Goal: Task Accomplishment & Management: Complete application form

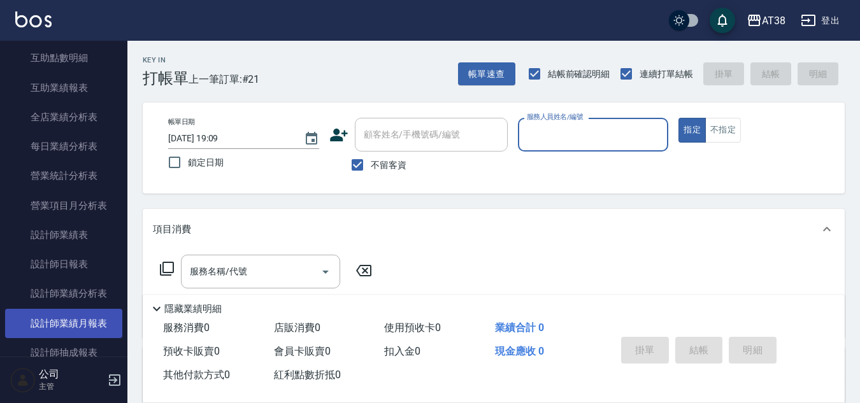
scroll to position [701, 0]
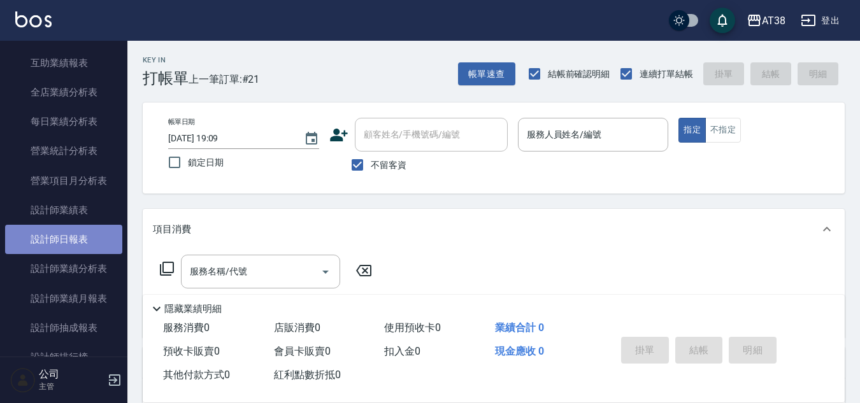
click at [78, 239] on link "設計師日報表" at bounding box center [63, 239] width 117 height 29
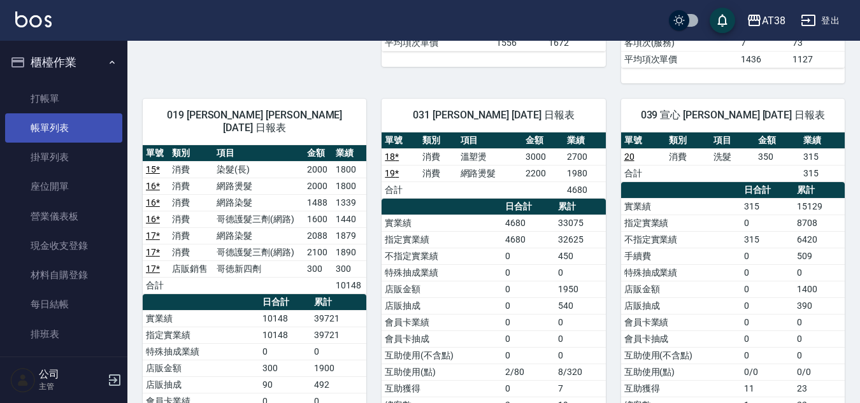
scroll to position [446, 0]
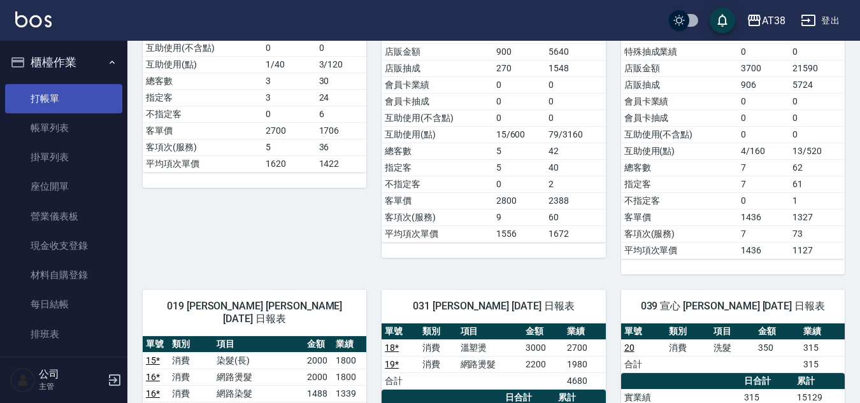
click at [45, 96] on link "打帳單" at bounding box center [63, 98] width 117 height 29
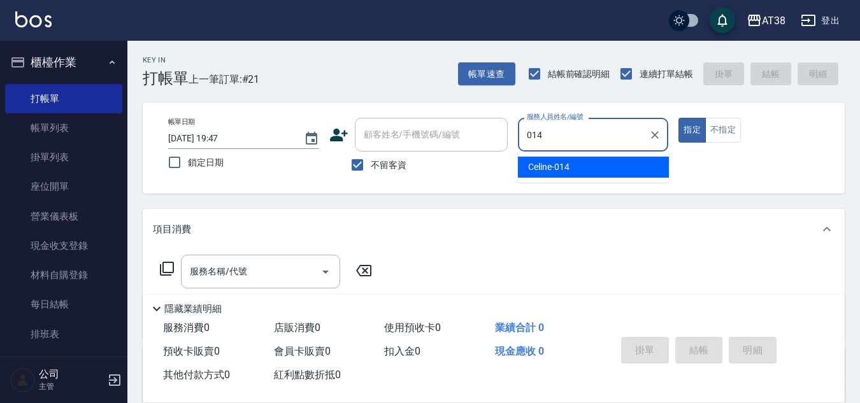
type input "Celine-014"
type button "true"
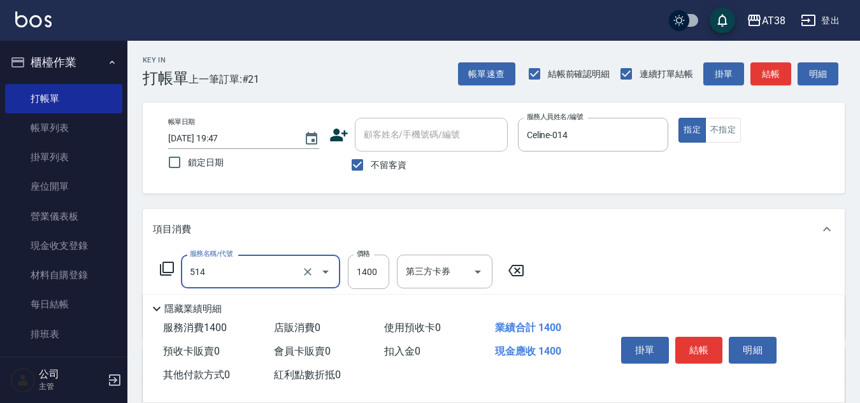
type input "染髮(長)(514)"
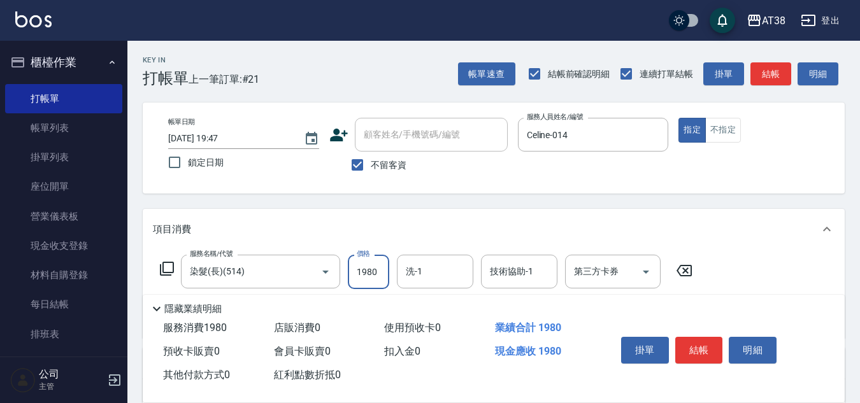
type input "1980"
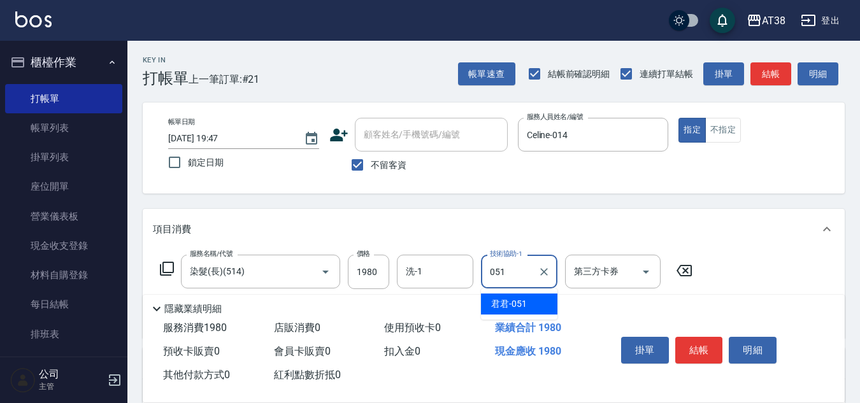
type input "君君-051"
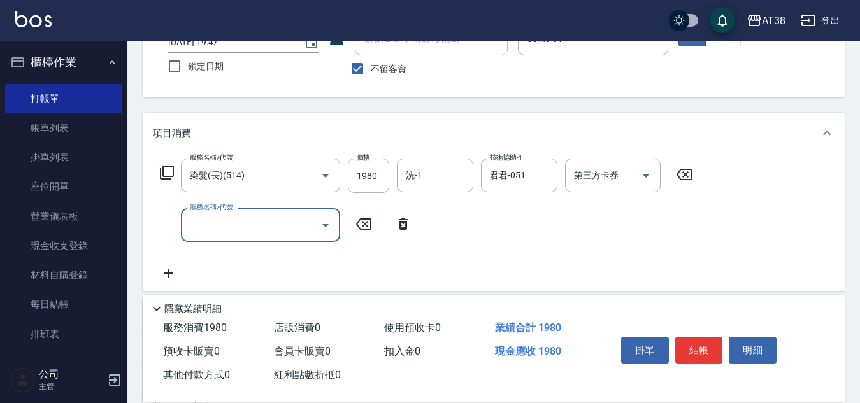
scroll to position [127, 0]
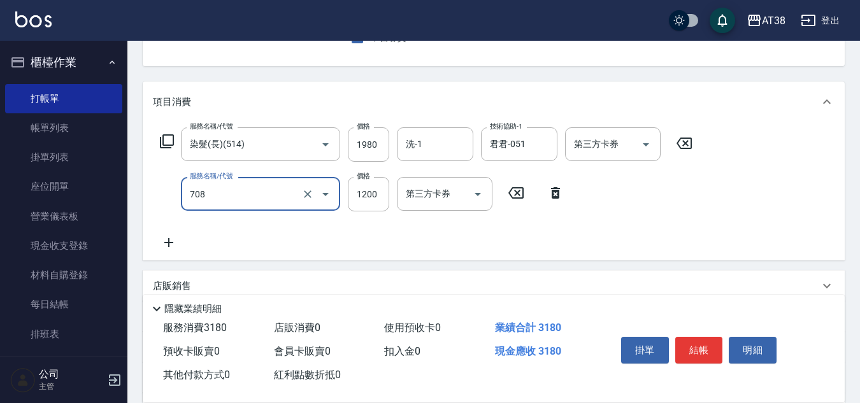
type input "哥德三劑護髮(708)"
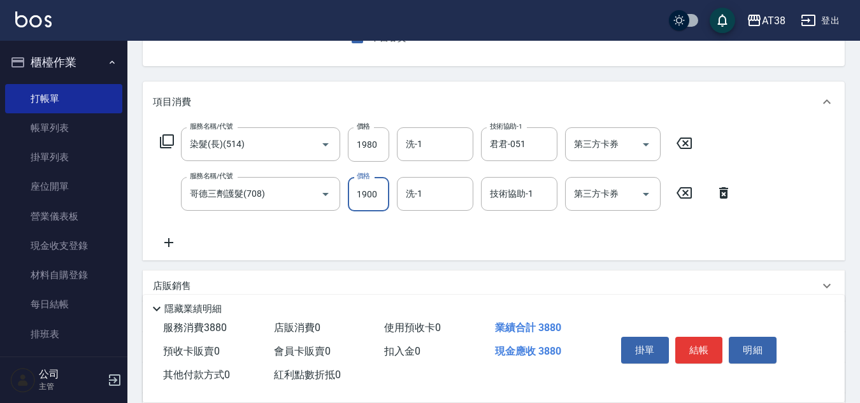
type input "1900"
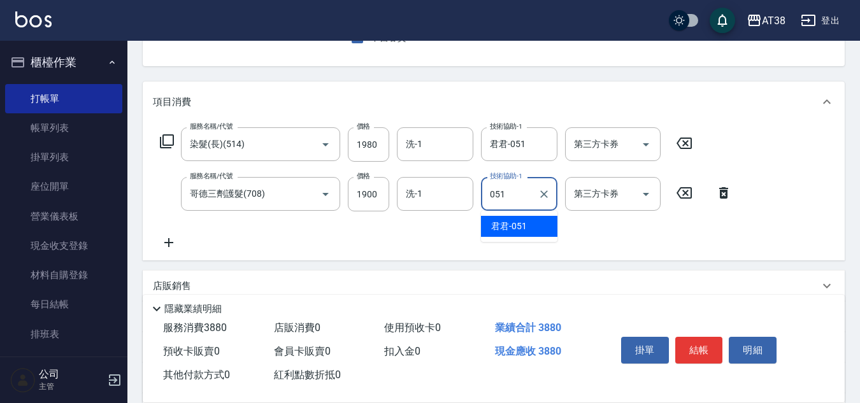
type input "君君-051"
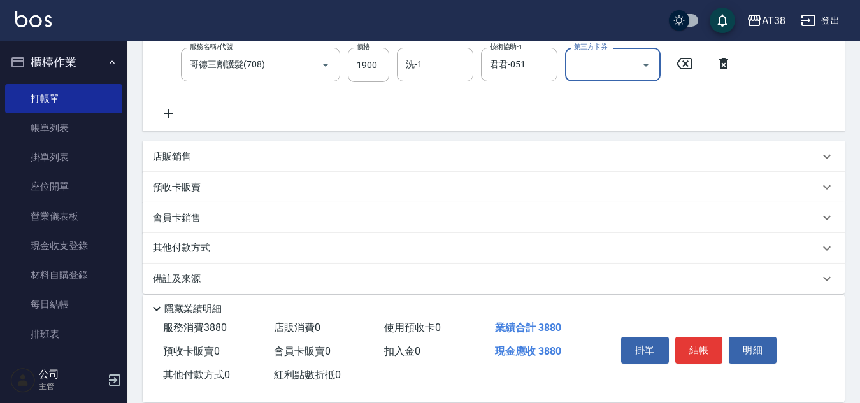
scroll to position [270, 0]
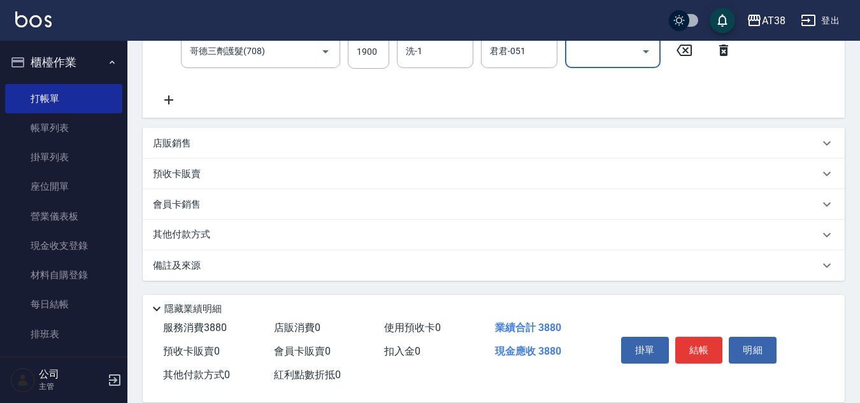
click at [170, 141] on p "店販銷售" at bounding box center [172, 143] width 38 height 13
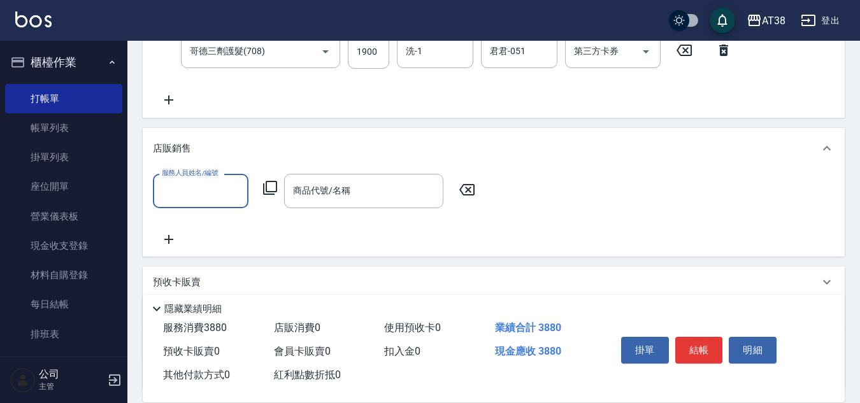
scroll to position [0, 0]
type input "Celine-014"
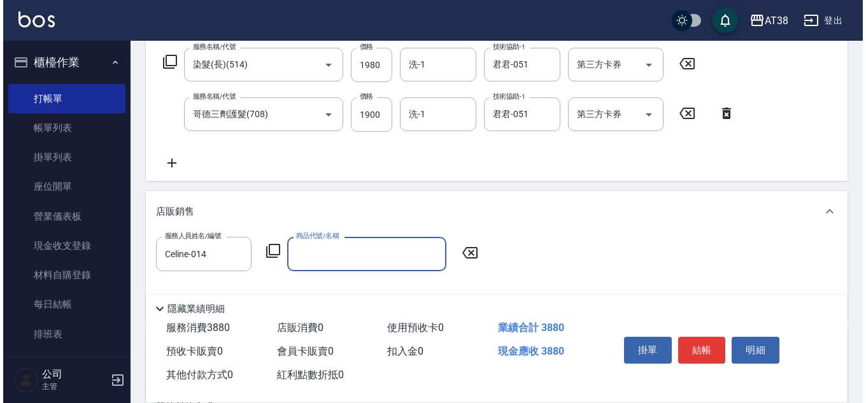
scroll to position [206, 0]
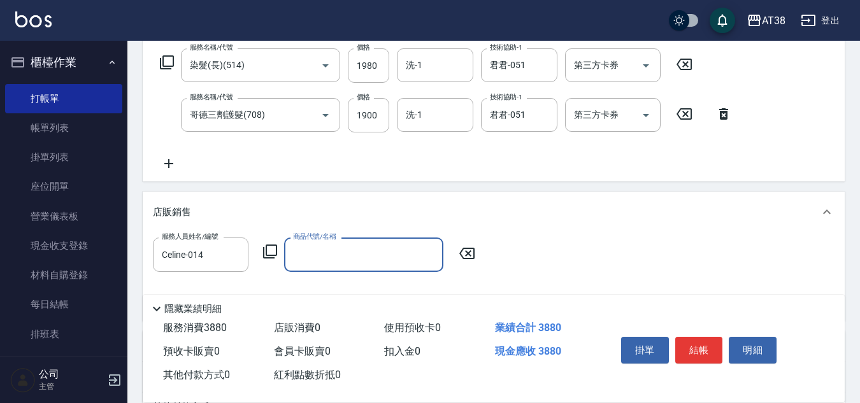
click at [270, 250] on icon at bounding box center [269, 251] width 15 height 15
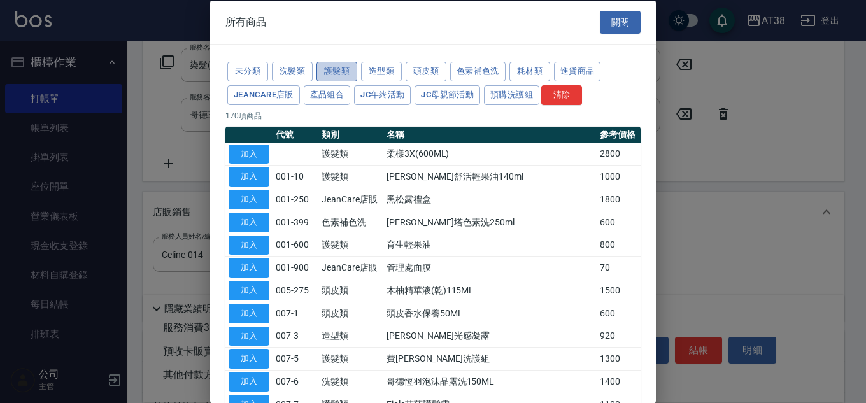
click at [329, 75] on button "護髮類" at bounding box center [337, 72] width 41 height 20
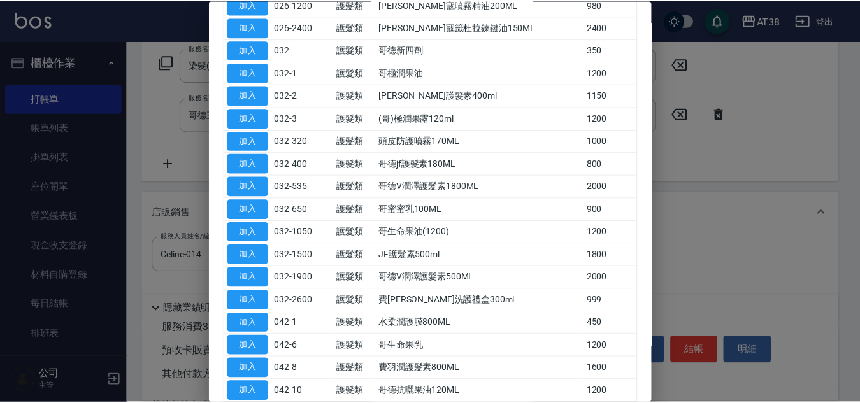
scroll to position [446, 0]
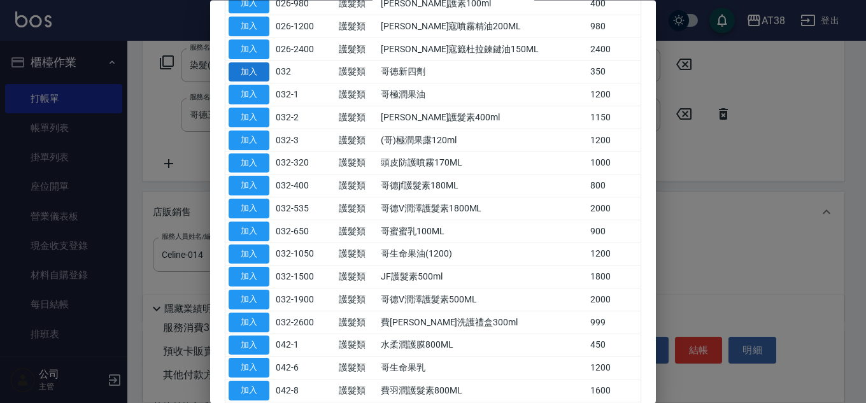
click at [236, 64] on button "加入" at bounding box center [249, 72] width 41 height 20
type input "哥徳新四劑"
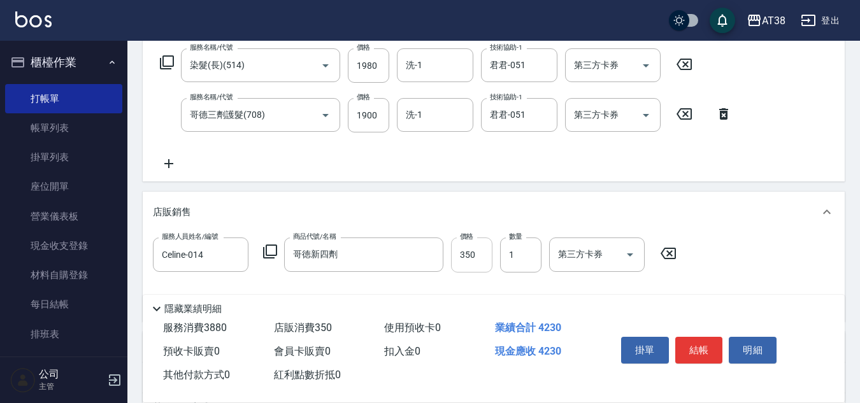
click at [476, 253] on input "350" at bounding box center [471, 255] width 41 height 34
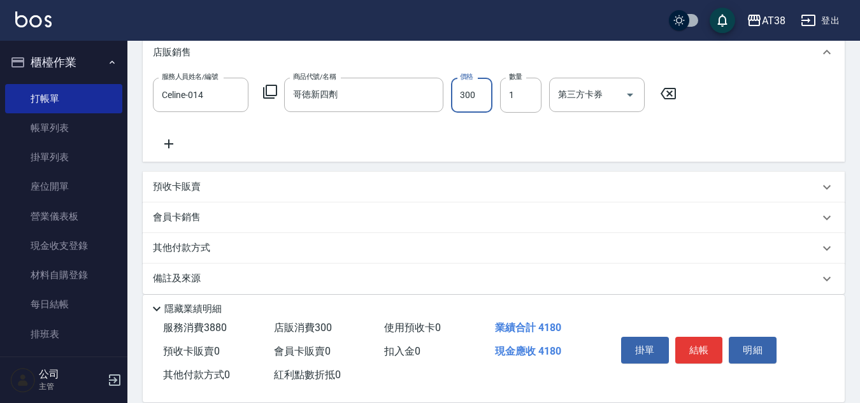
scroll to position [380, 0]
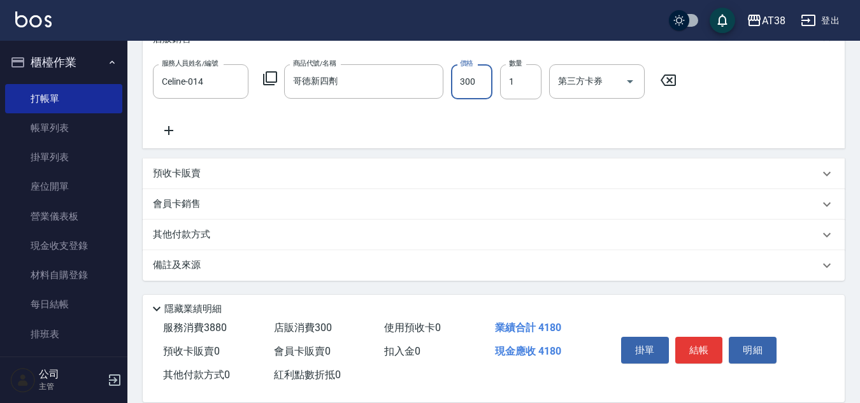
type input "300"
click at [182, 234] on p "其他付款方式" at bounding box center [185, 235] width 64 height 14
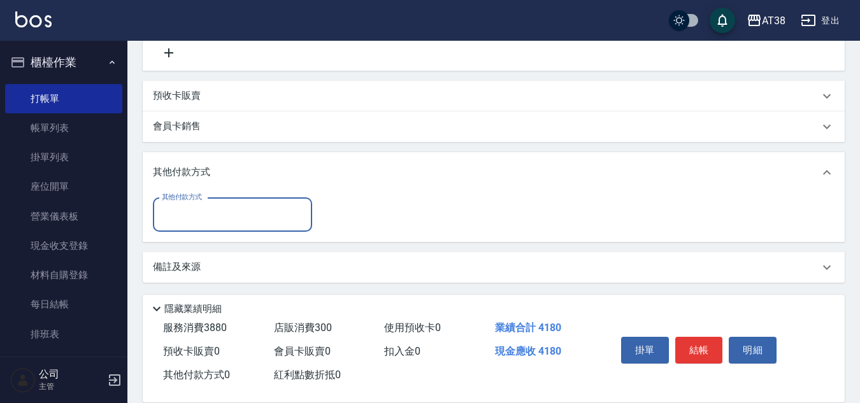
scroll to position [459, 0]
click at [189, 224] on input "其他付款方式" at bounding box center [233, 213] width 148 height 22
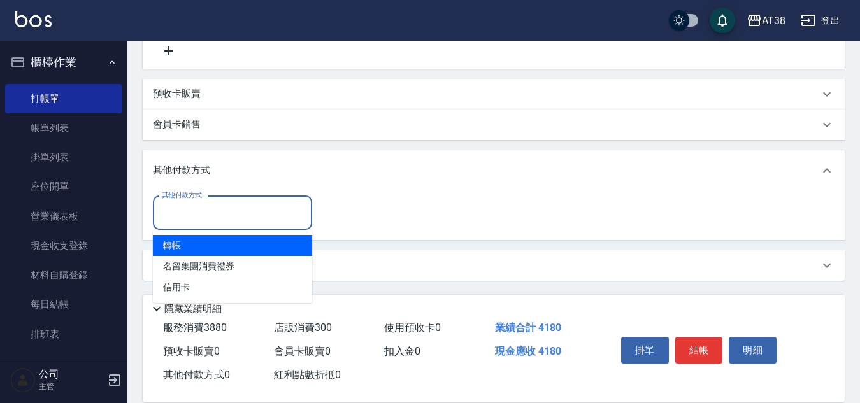
click at [176, 243] on span "轉帳" at bounding box center [232, 245] width 159 height 21
type input "轉帳"
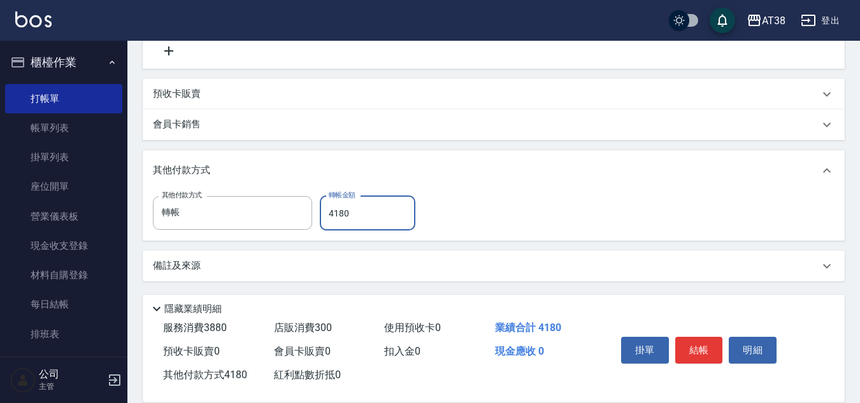
type input "4180"
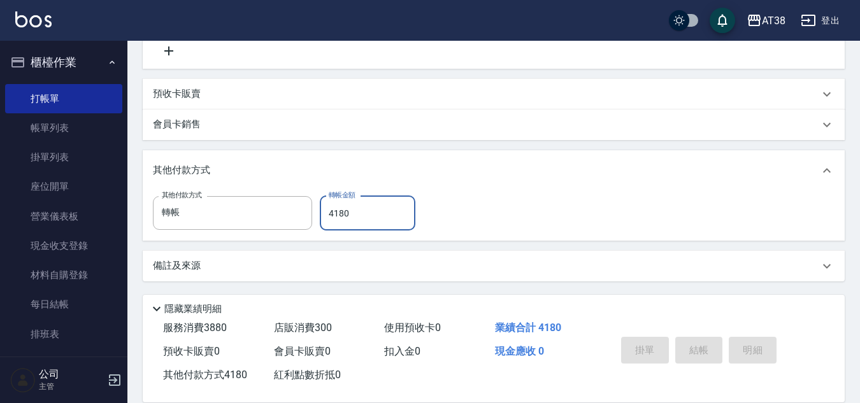
type input "[DATE] 19:49"
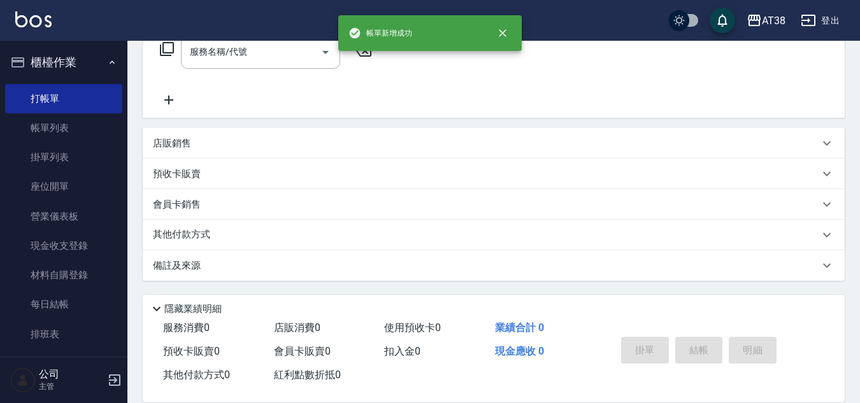
scroll to position [0, 0]
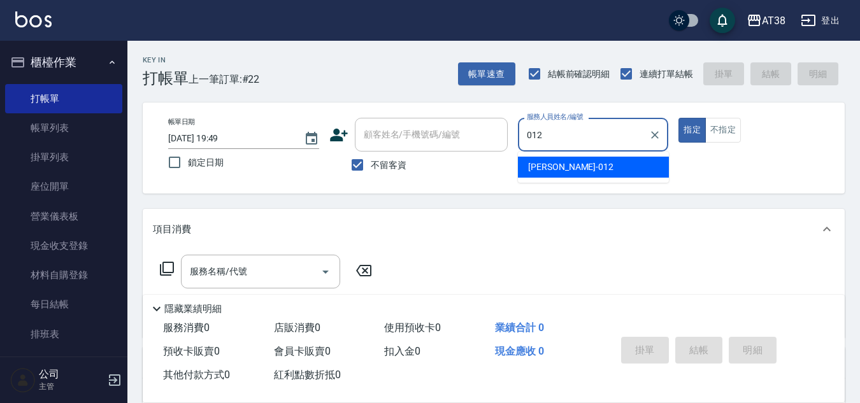
type input "[PERSON_NAME]-012"
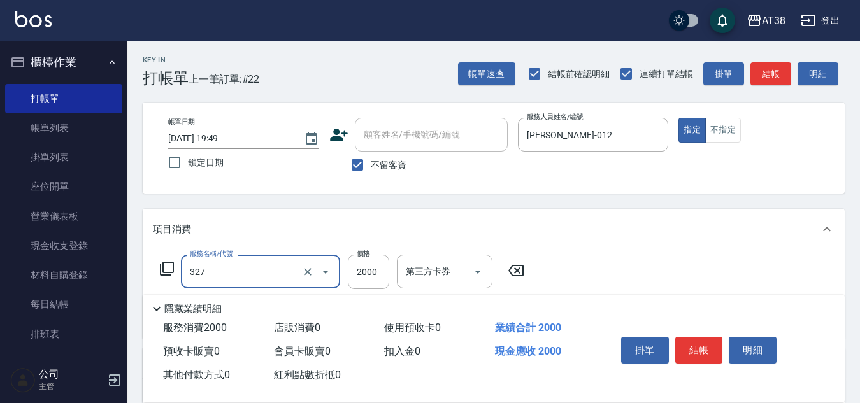
type input "溫塑燙(327)"
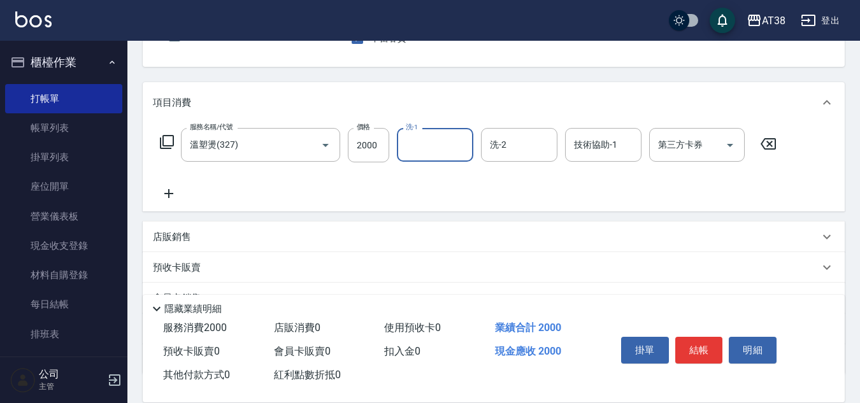
scroll to position [127, 0]
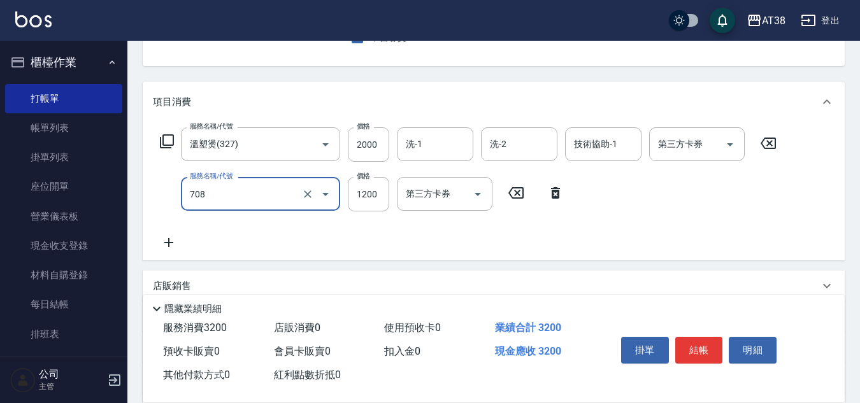
type input "哥德三劑護髮(708)"
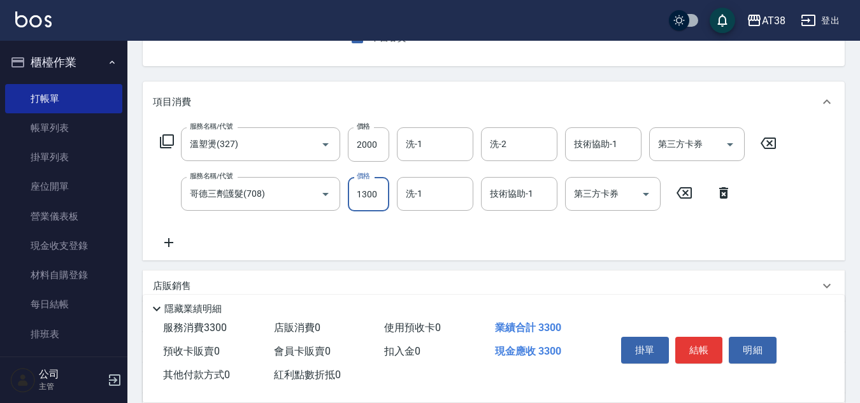
type input "1300"
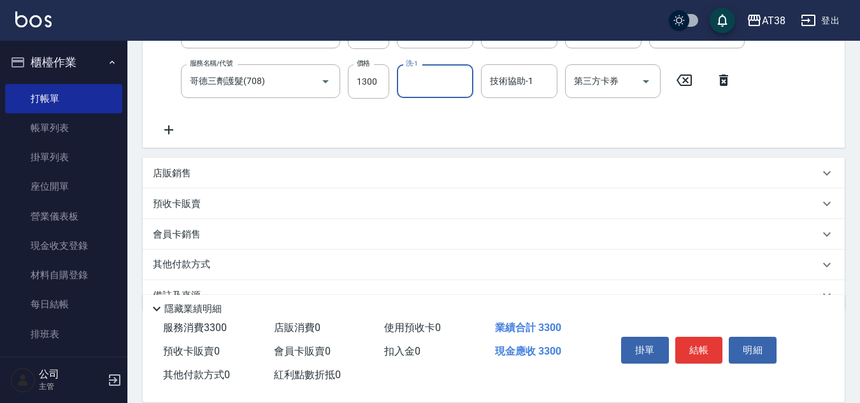
scroll to position [270, 0]
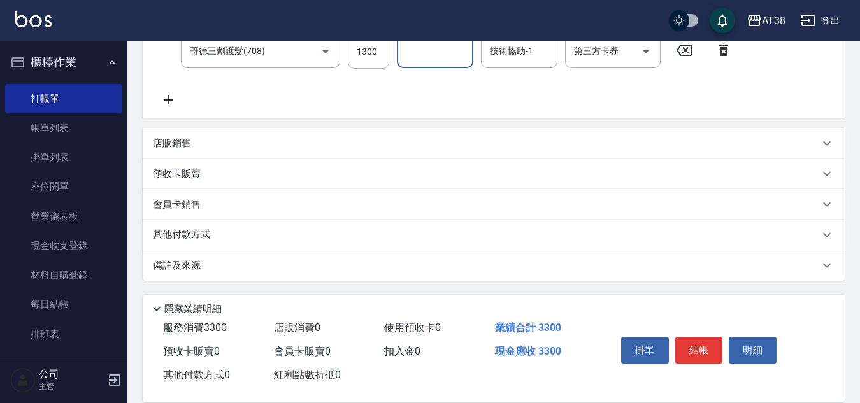
click at [164, 144] on p "店販銷售" at bounding box center [172, 143] width 38 height 13
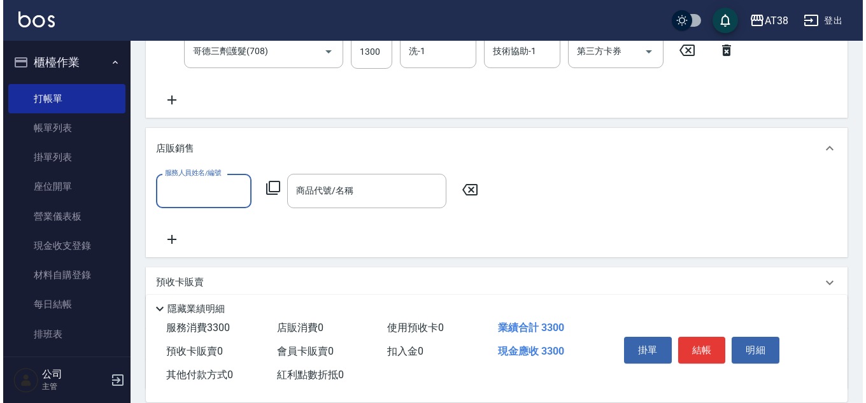
scroll to position [0, 0]
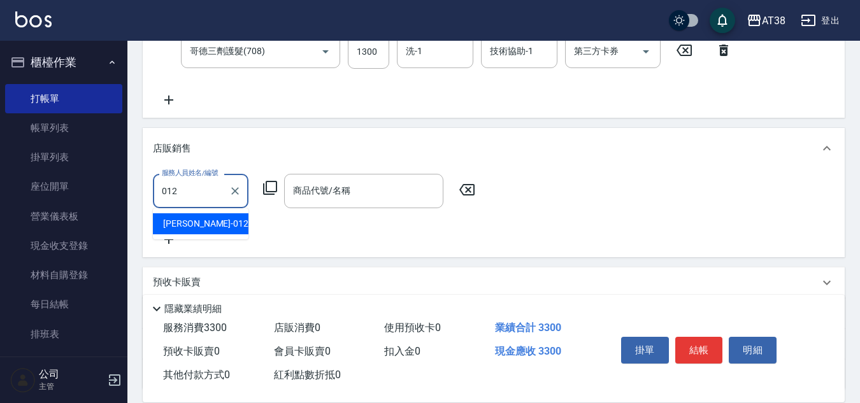
type input "[PERSON_NAME]-012"
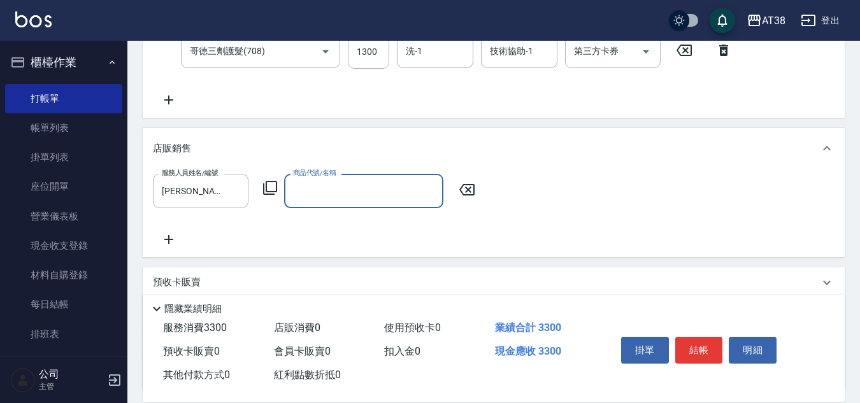
click at [273, 192] on icon at bounding box center [270, 188] width 14 height 14
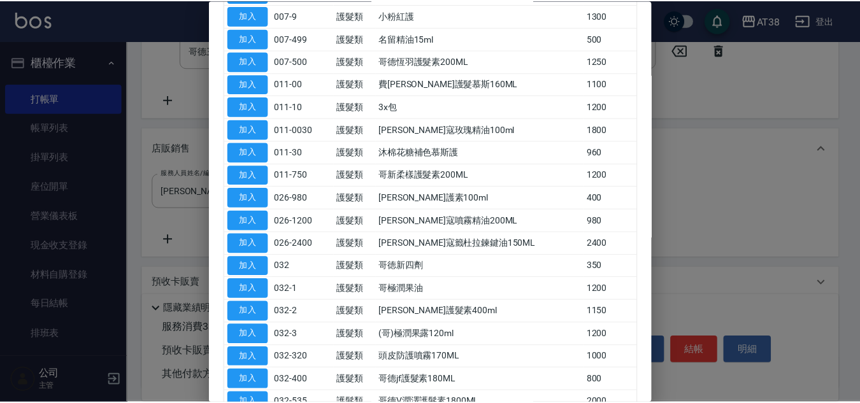
scroll to position [255, 0]
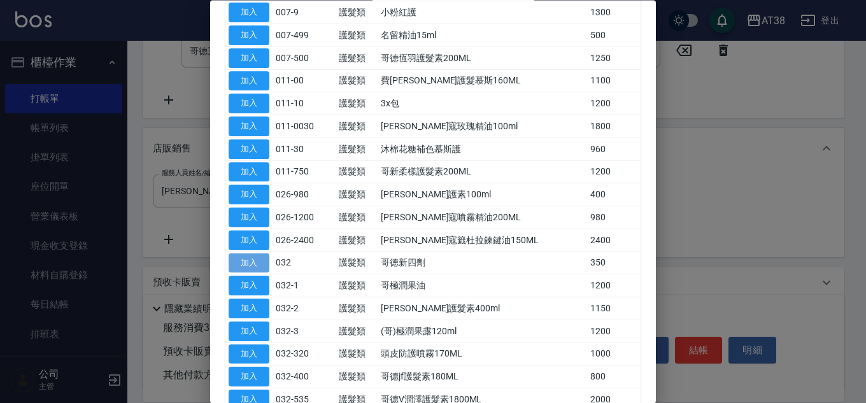
click at [250, 262] on button "加入" at bounding box center [249, 264] width 41 height 20
type input "哥徳新四劑"
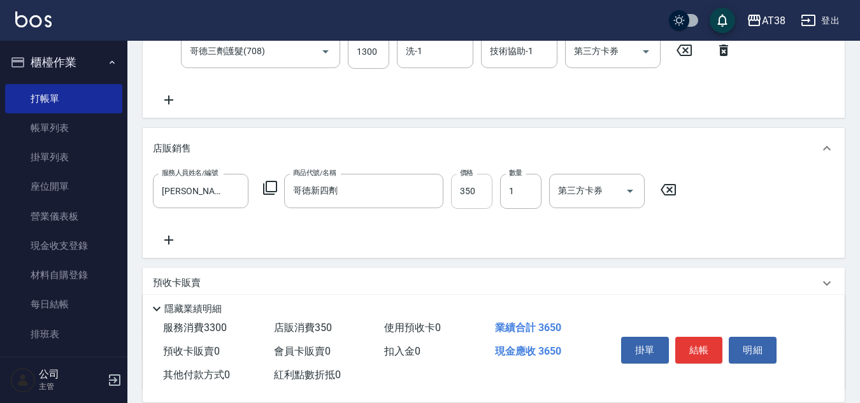
click at [466, 189] on input "350" at bounding box center [471, 191] width 41 height 34
type input "300"
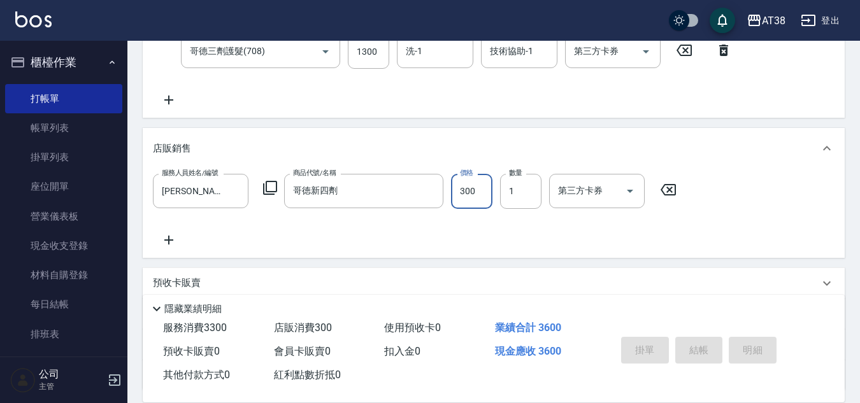
type input "[DATE] 19:50"
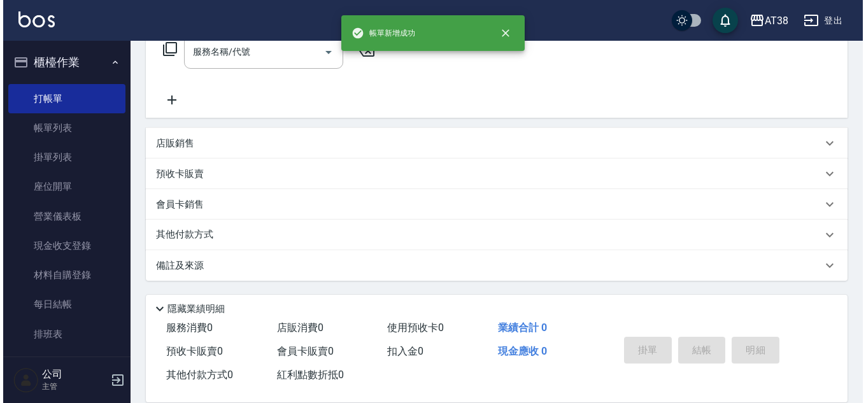
scroll to position [0, 0]
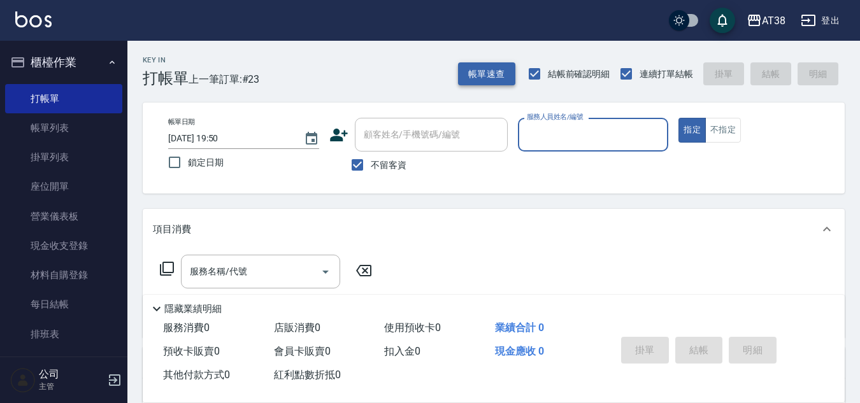
click at [487, 77] on button "帳單速查" at bounding box center [486, 74] width 57 height 24
